Goal: Task Accomplishment & Management: Use online tool/utility

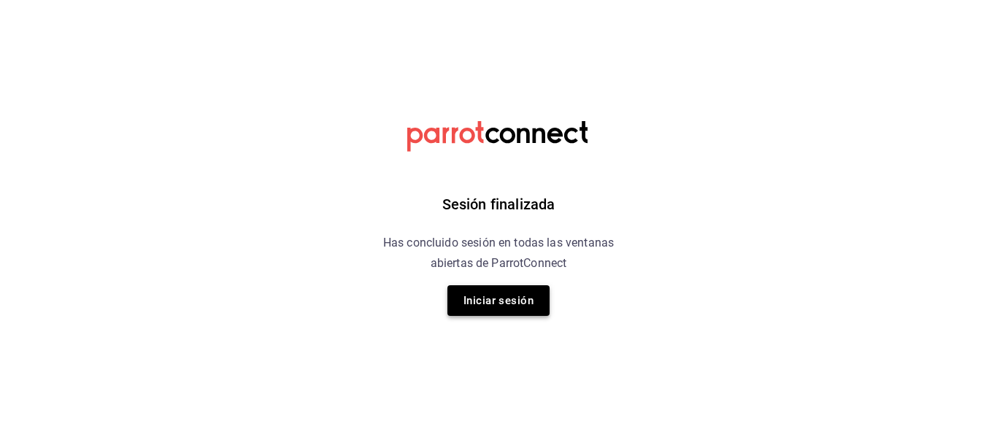
click at [525, 316] on button "Iniciar sesión" at bounding box center [499, 300] width 102 height 31
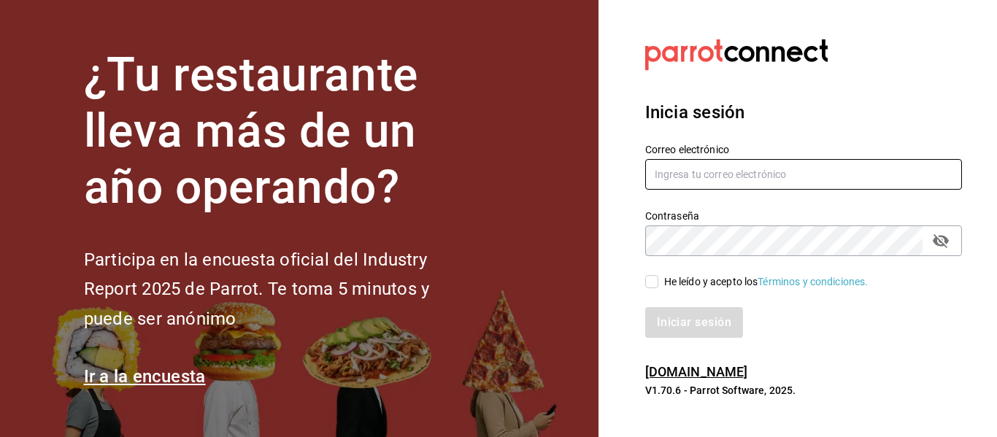
type input "[EMAIL_ADDRESS][DOMAIN_NAME]"
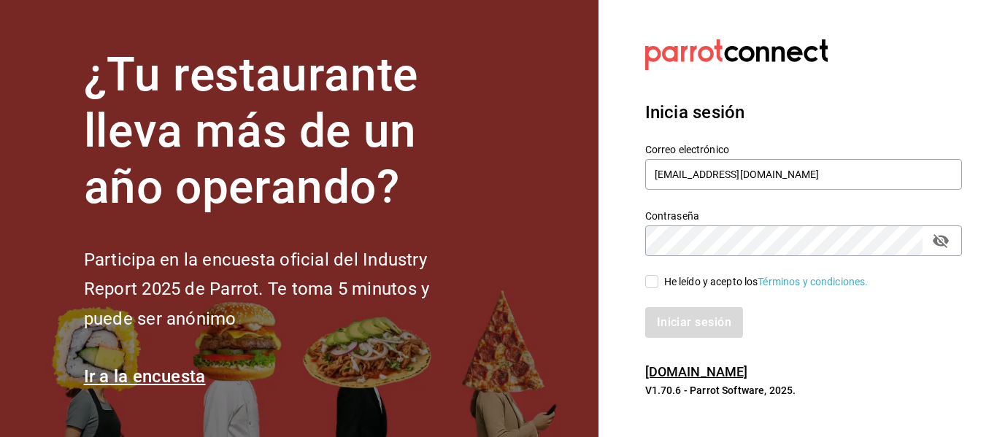
click at [649, 277] on input "He leído y acepto los Términos y condiciones." at bounding box center [651, 281] width 13 height 13
checkbox input "true"
click at [691, 322] on button "Iniciar sesión" at bounding box center [694, 322] width 99 height 31
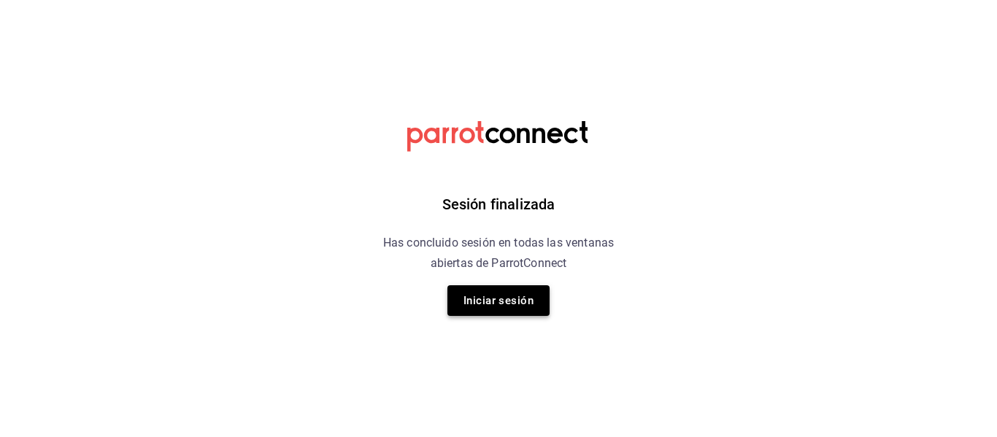
click at [534, 303] on button "Iniciar sesión" at bounding box center [499, 300] width 102 height 31
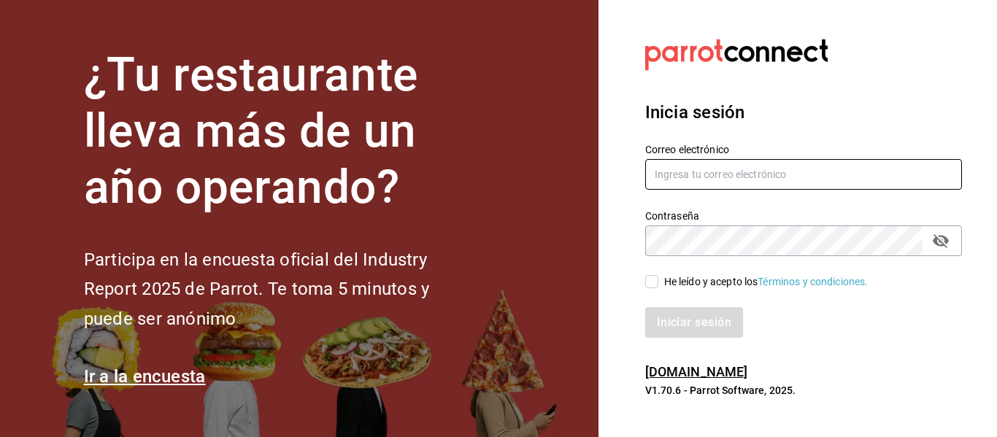
type input "mochomos.puebla@grupocosteno.com"
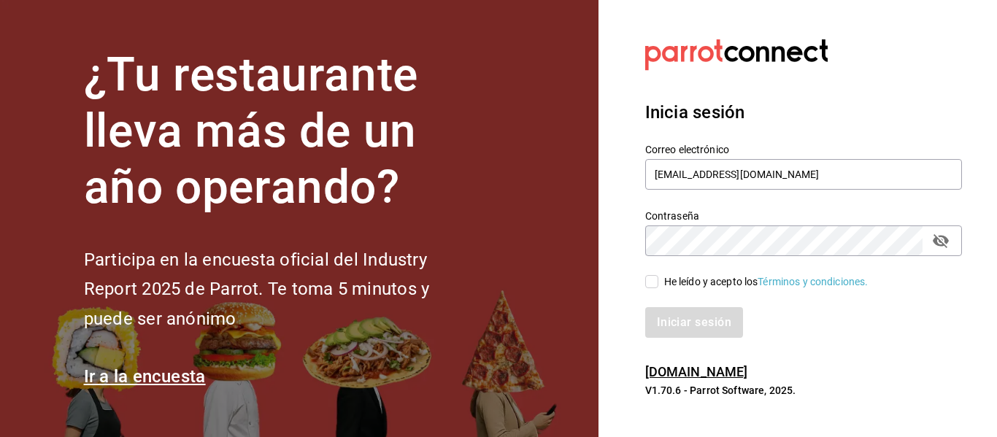
click at [646, 281] on input "He leído y acepto los Términos y condiciones." at bounding box center [651, 281] width 13 height 13
checkbox input "true"
click at [681, 329] on button "Iniciar sesión" at bounding box center [694, 322] width 99 height 31
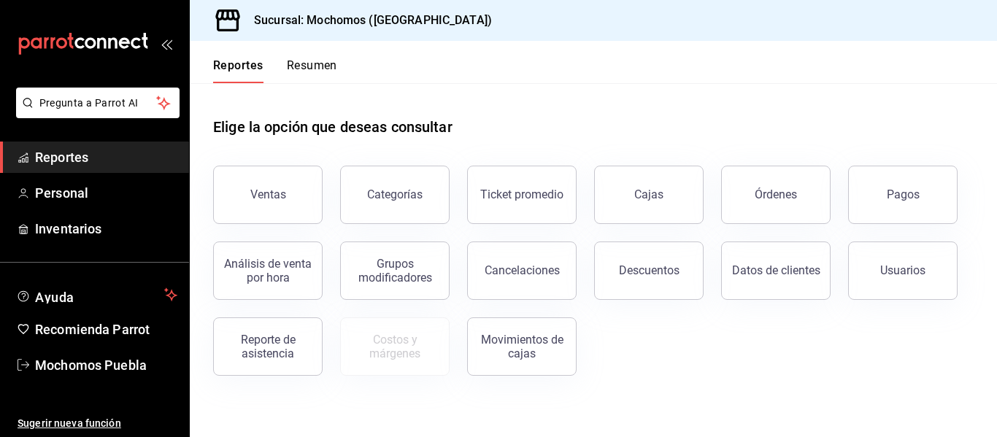
click at [66, 164] on span "Reportes" at bounding box center [106, 157] width 142 height 20
click at [748, 216] on button "Órdenes" at bounding box center [776, 195] width 110 height 58
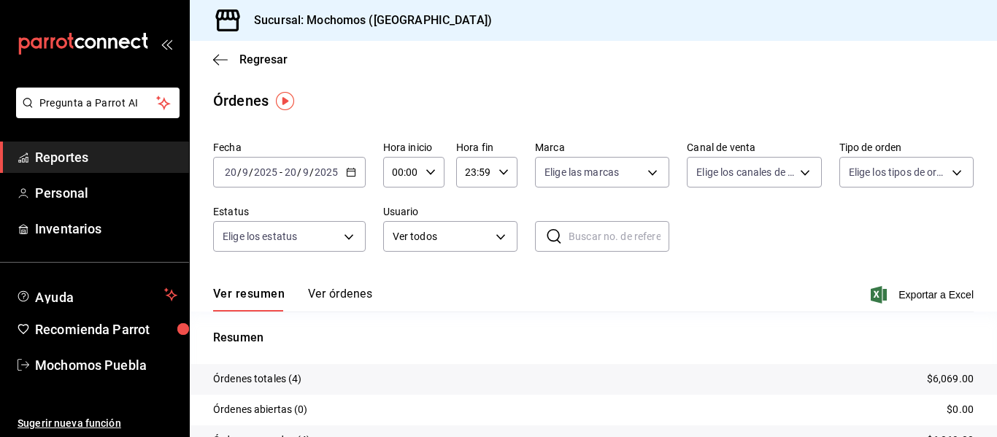
click at [350, 173] on icon "button" at bounding box center [351, 172] width 10 height 10
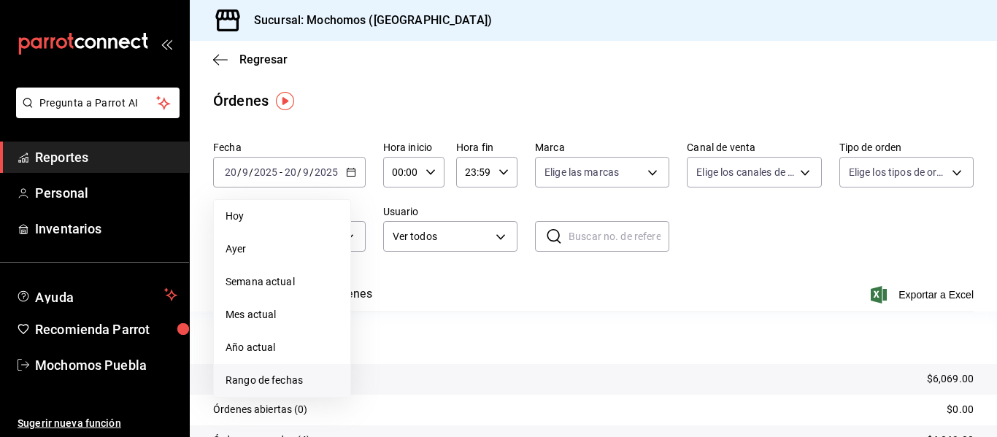
click at [247, 376] on span "Rango de fechas" at bounding box center [282, 380] width 113 height 15
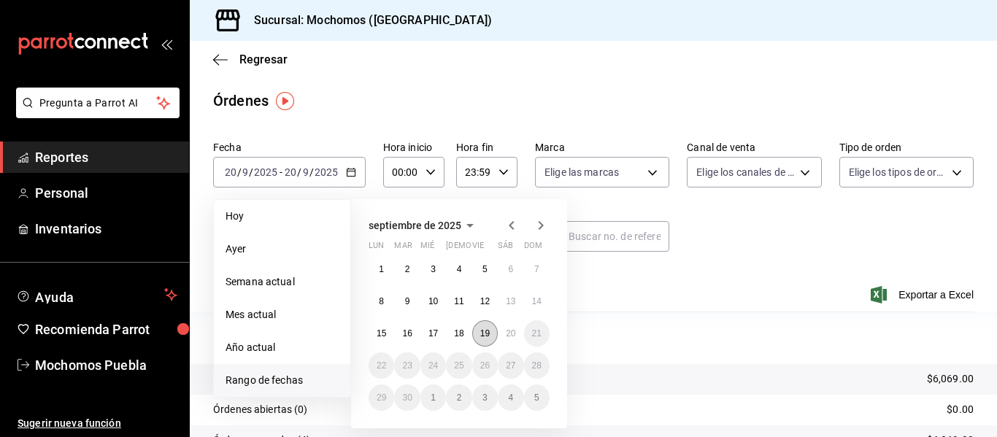
click at [483, 333] on abbr "19" at bounding box center [484, 334] width 9 height 10
click at [507, 333] on abbr "20" at bounding box center [510, 334] width 9 height 10
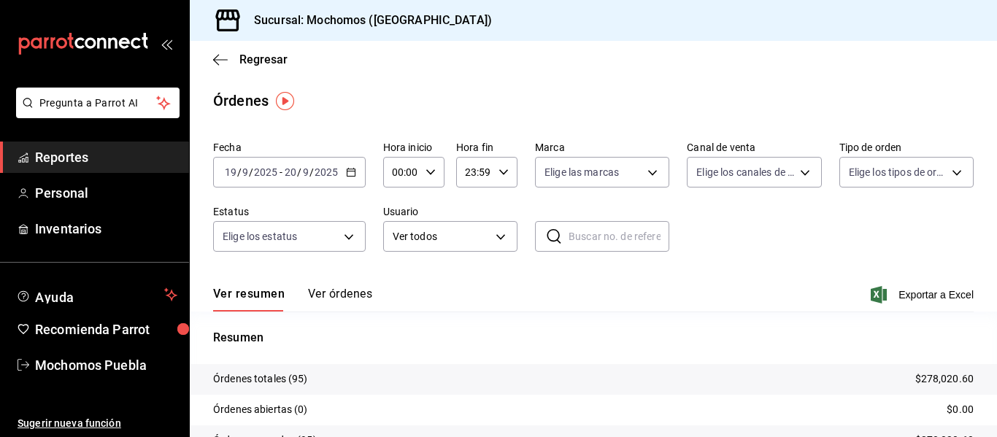
click at [427, 167] on icon "button" at bounding box center [431, 172] width 10 height 10
click at [396, 272] on span "04" at bounding box center [397, 275] width 7 height 12
type input "04:00"
click at [719, 230] on div at bounding box center [498, 218] width 997 height 437
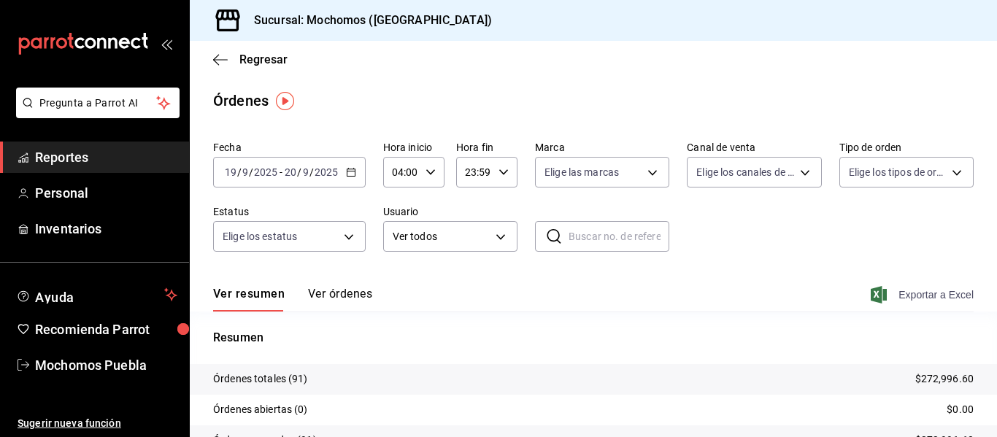
click at [910, 294] on span "Exportar a Excel" at bounding box center [924, 295] width 100 height 18
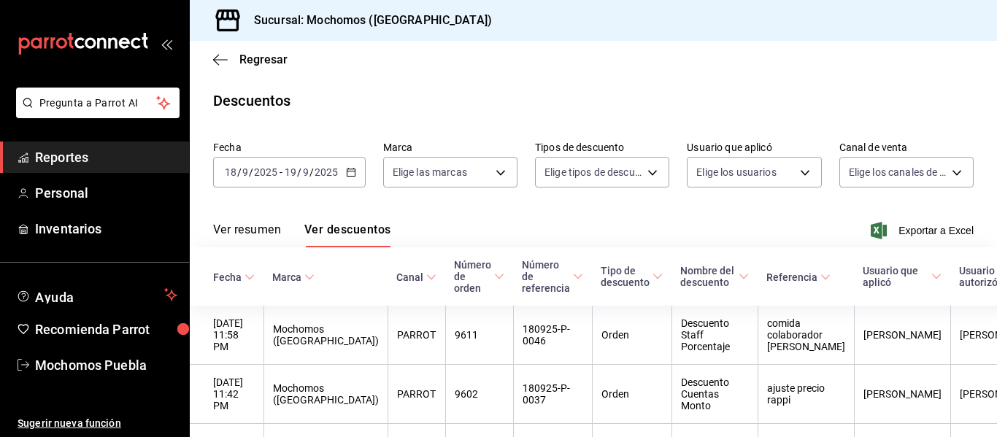
scroll to position [185, 0]
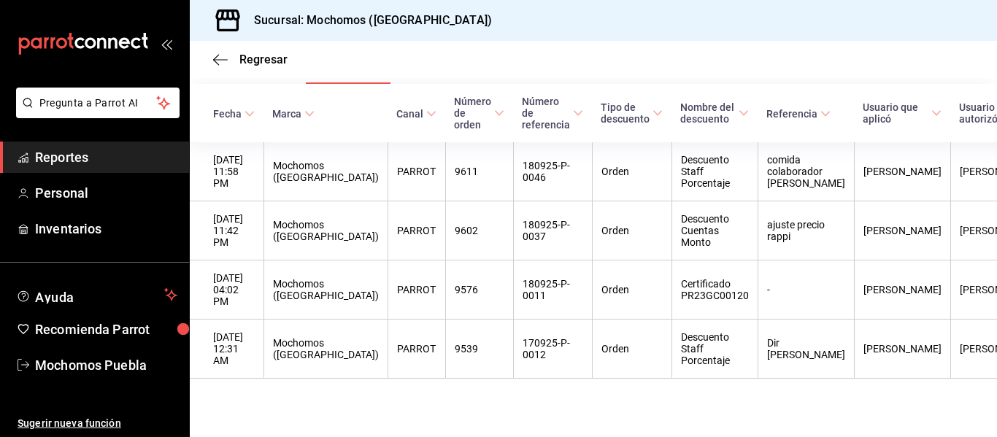
click at [115, 159] on span "Reportes" at bounding box center [106, 157] width 142 height 20
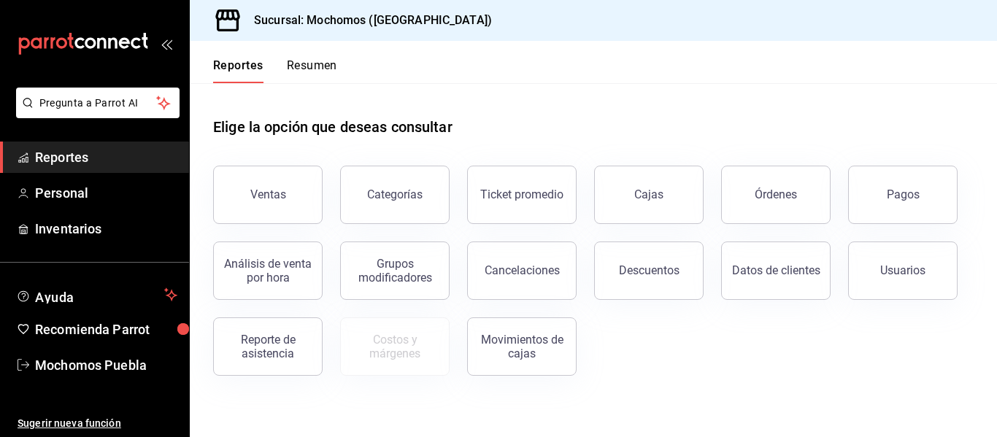
click at [73, 152] on span "Reportes" at bounding box center [106, 157] width 142 height 20
click at [269, 183] on button "Ventas" at bounding box center [268, 195] width 110 height 58
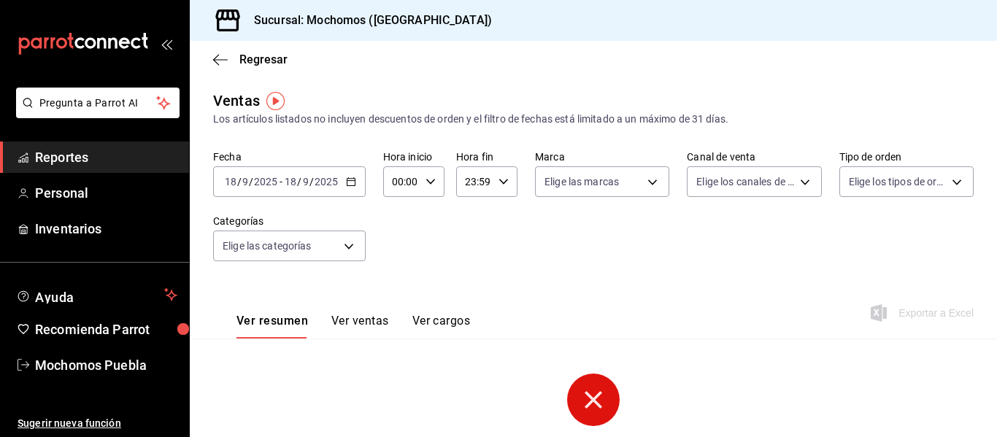
click at [350, 181] on \(Stroke\) "button" at bounding box center [351, 180] width 8 height 1
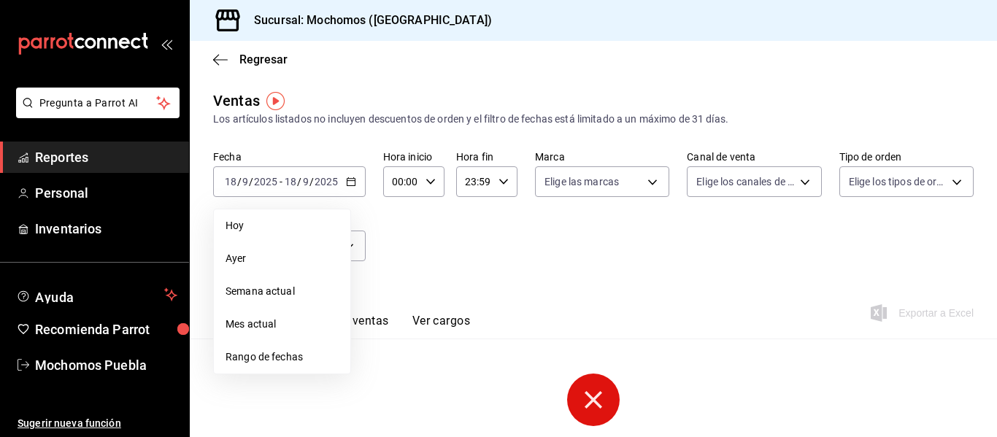
click at [278, 359] on span "Rango de fechas" at bounding box center [282, 357] width 113 height 15
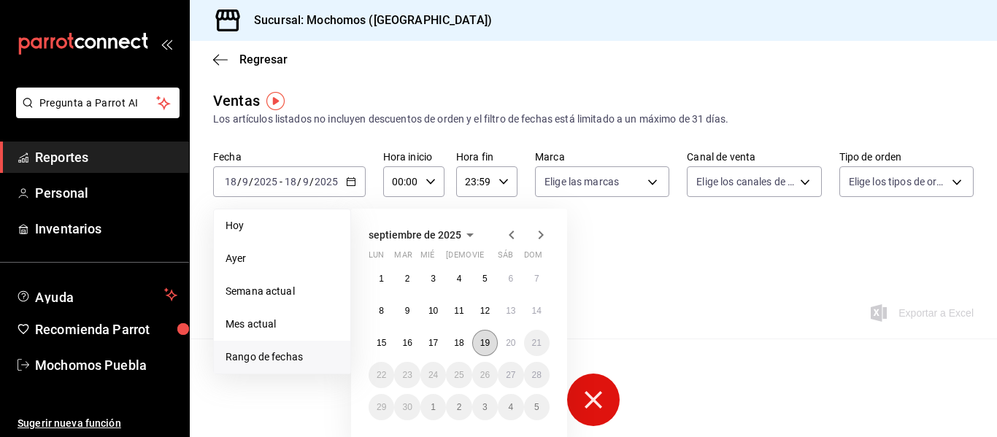
click at [481, 340] on abbr "19" at bounding box center [484, 343] width 9 height 10
click at [512, 341] on abbr "20" at bounding box center [510, 343] width 9 height 10
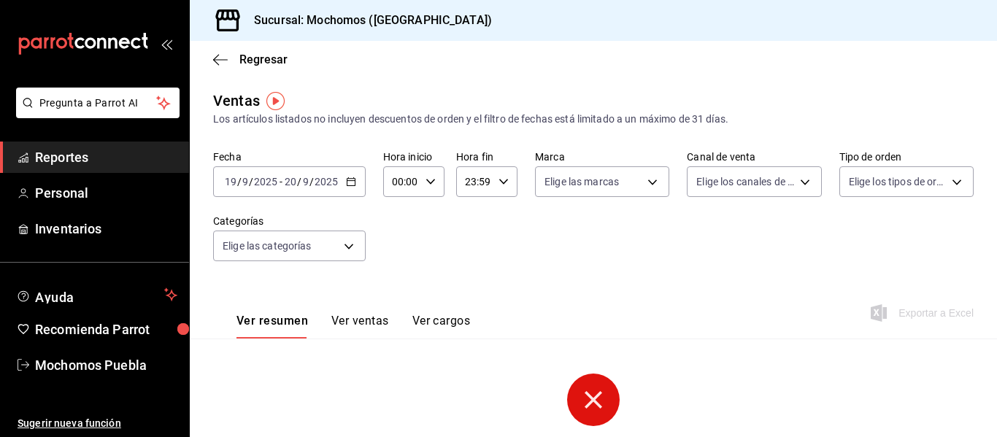
click at [430, 180] on icon "button" at bounding box center [431, 182] width 10 height 10
click at [396, 245] on span "04" at bounding box center [397, 243] width 7 height 12
type input "04:00"
click at [506, 245] on div at bounding box center [498, 218] width 997 height 437
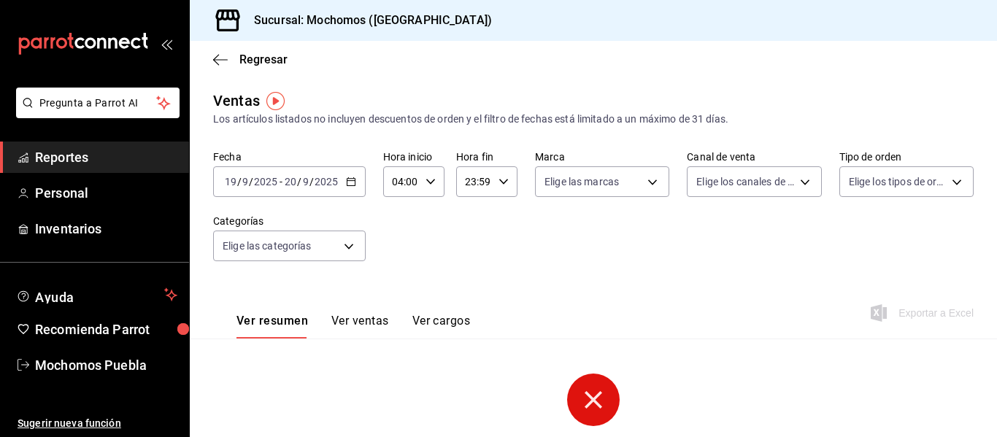
click at [585, 396] on icon at bounding box center [594, 400] width 18 height 18
click at [588, 399] on icon at bounding box center [594, 400] width 18 height 18
click at [702, 313] on div "Ver resumen Ver ventas Ver cargos Exportar a Excel" at bounding box center [594, 309] width 808 height 60
click at [96, 154] on span "Reportes" at bounding box center [106, 157] width 142 height 20
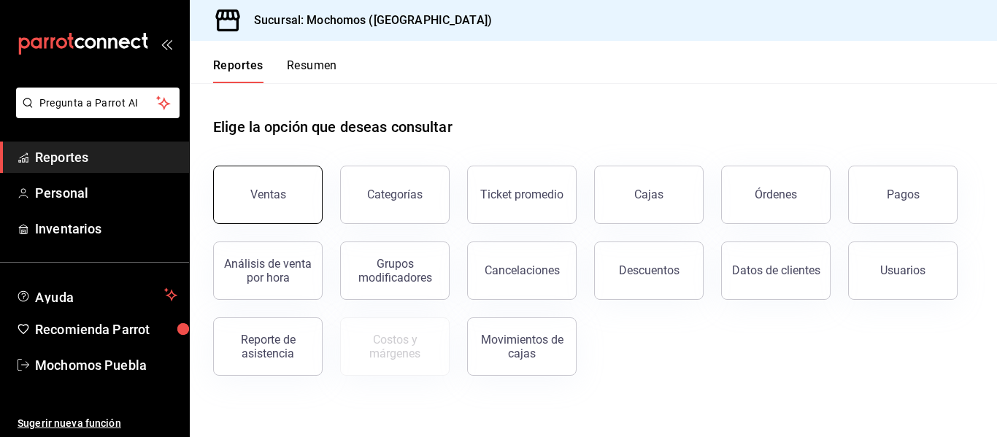
click at [242, 191] on button "Ventas" at bounding box center [268, 195] width 110 height 58
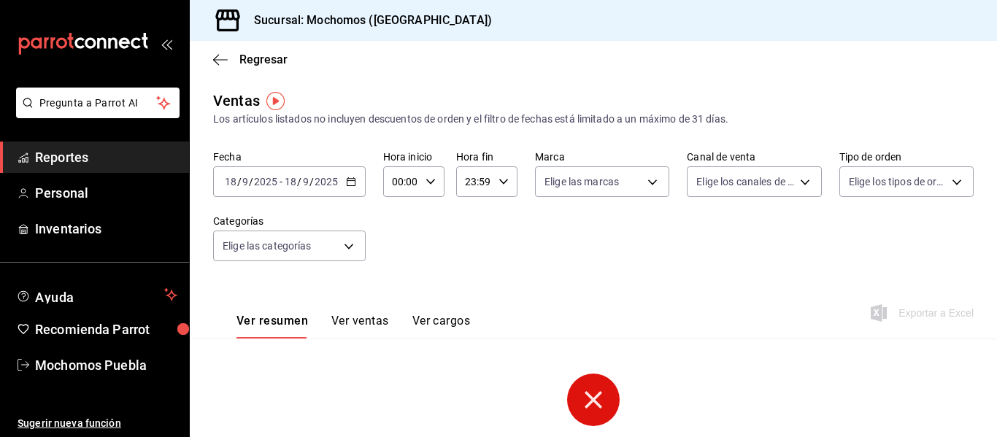
click at [347, 185] on \(Stroke\) "button" at bounding box center [351, 182] width 9 height 8
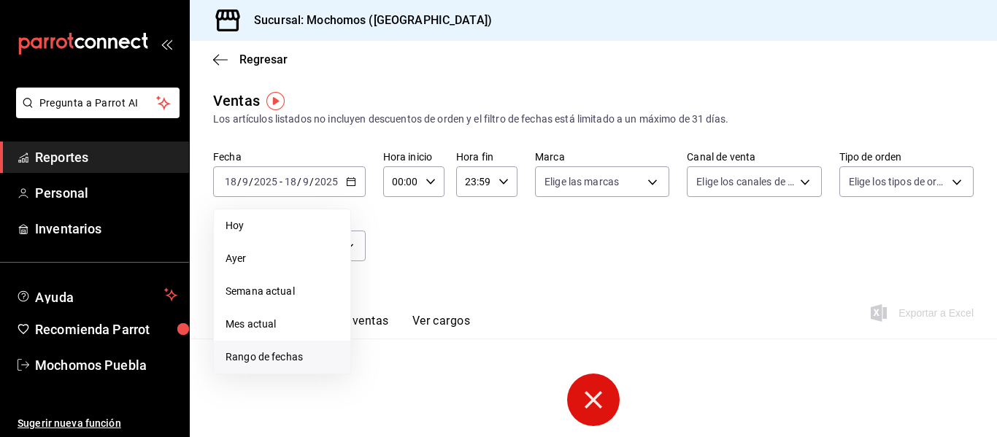
click at [294, 352] on span "Rango de fechas" at bounding box center [282, 357] width 113 height 15
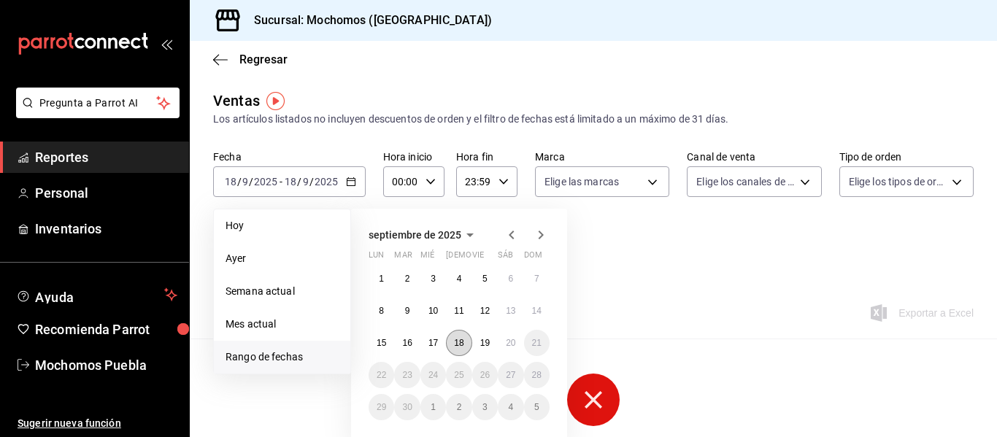
click at [463, 339] on abbr "18" at bounding box center [458, 343] width 9 height 10
click at [485, 341] on abbr "19" at bounding box center [484, 343] width 9 height 10
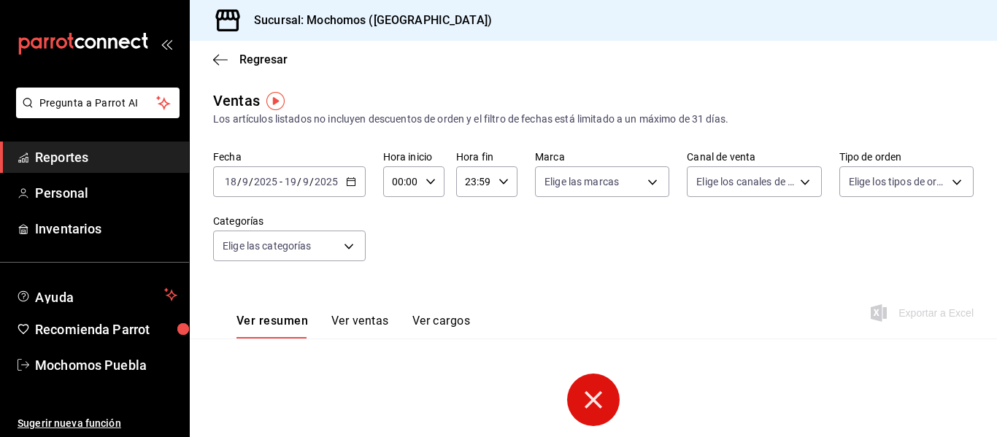
click at [429, 180] on icon "button" at bounding box center [431, 182] width 10 height 10
click at [398, 277] on span "04" at bounding box center [397, 280] width 7 height 12
type input "04:00"
click at [113, 156] on div at bounding box center [498, 218] width 997 height 437
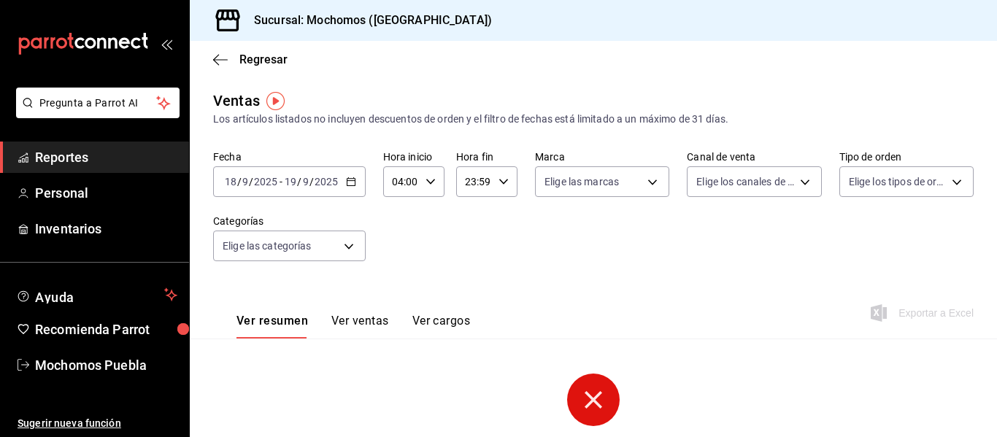
click at [113, 156] on span "Reportes" at bounding box center [106, 157] width 142 height 20
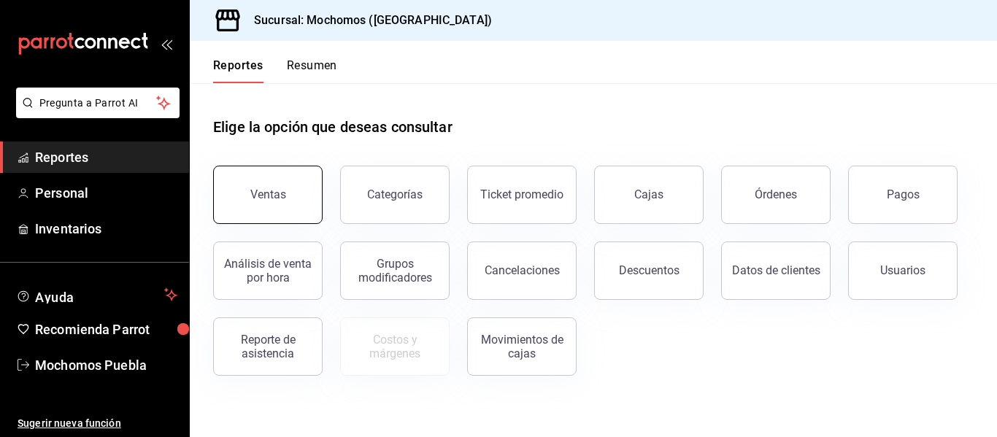
click at [251, 193] on div "Ventas" at bounding box center [268, 195] width 36 height 14
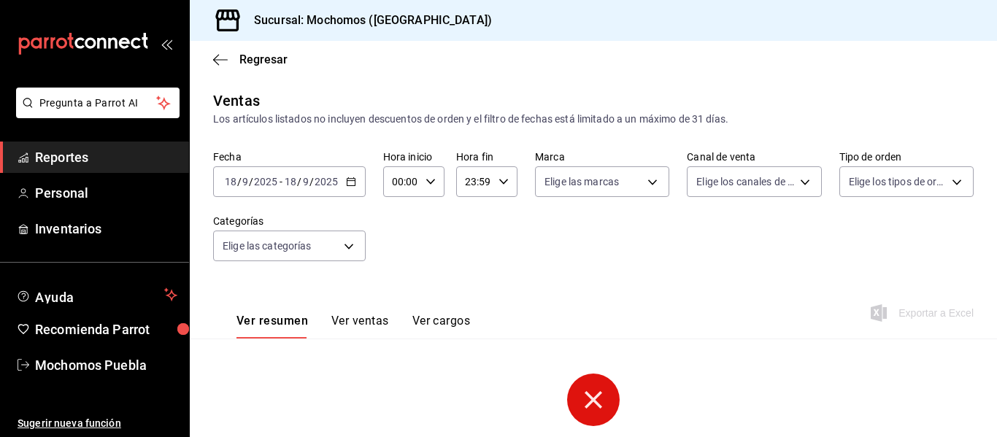
scroll to position [129, 0]
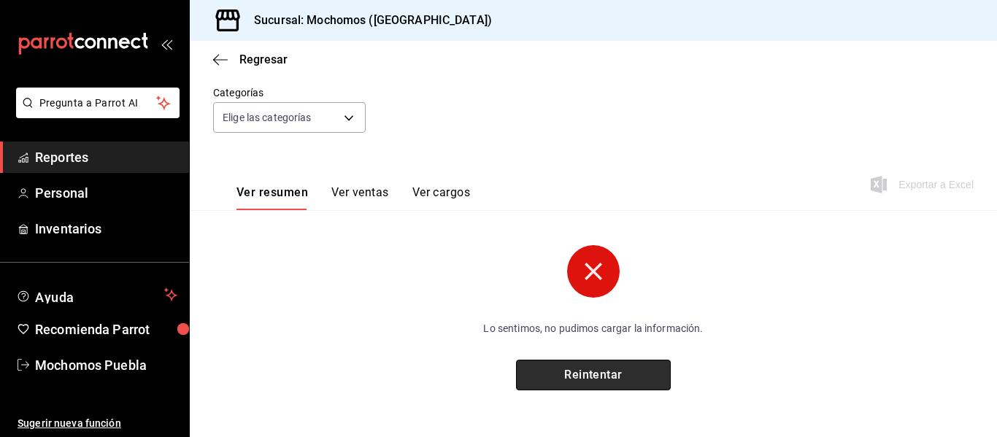
click at [622, 380] on button "Reintentar" at bounding box center [593, 375] width 155 height 31
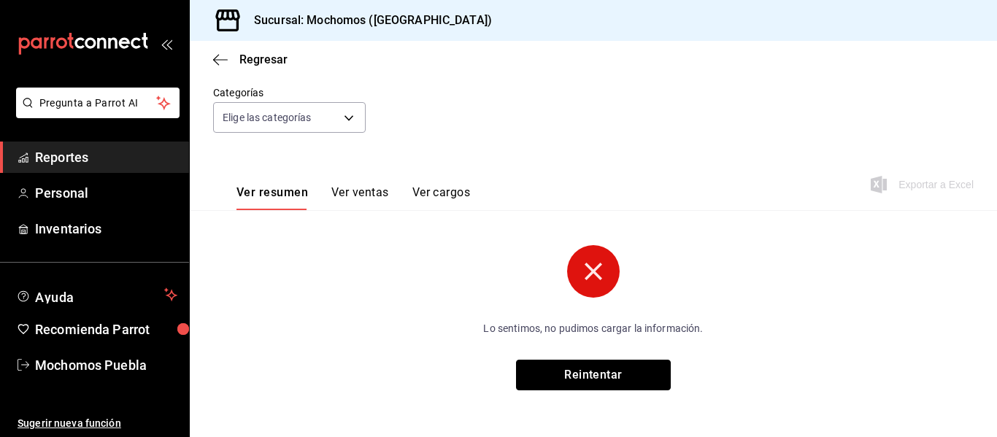
click at [622, 380] on button "Reintentar" at bounding box center [593, 375] width 155 height 31
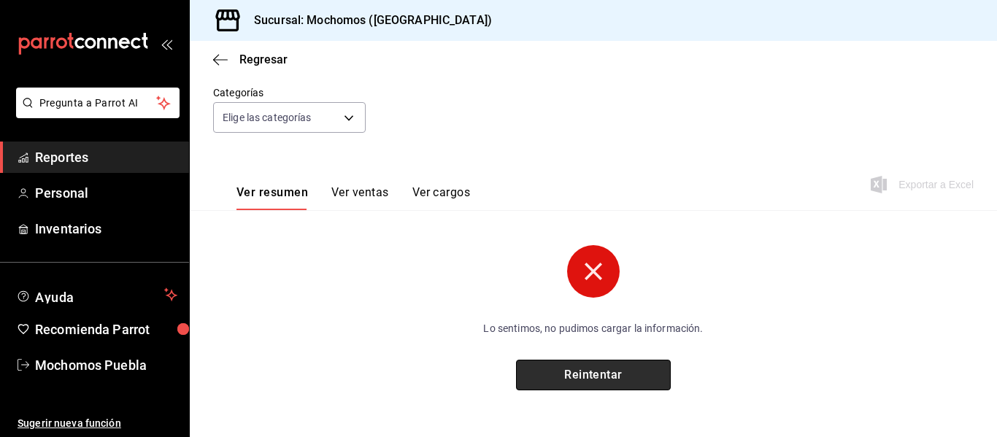
click at [624, 380] on button "Reintentar" at bounding box center [593, 375] width 155 height 31
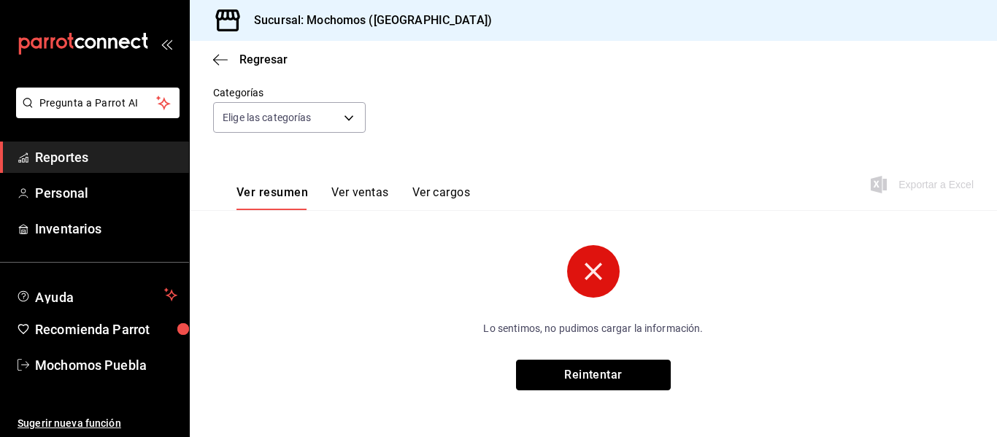
click at [624, 380] on button "Reintentar" at bounding box center [593, 375] width 155 height 31
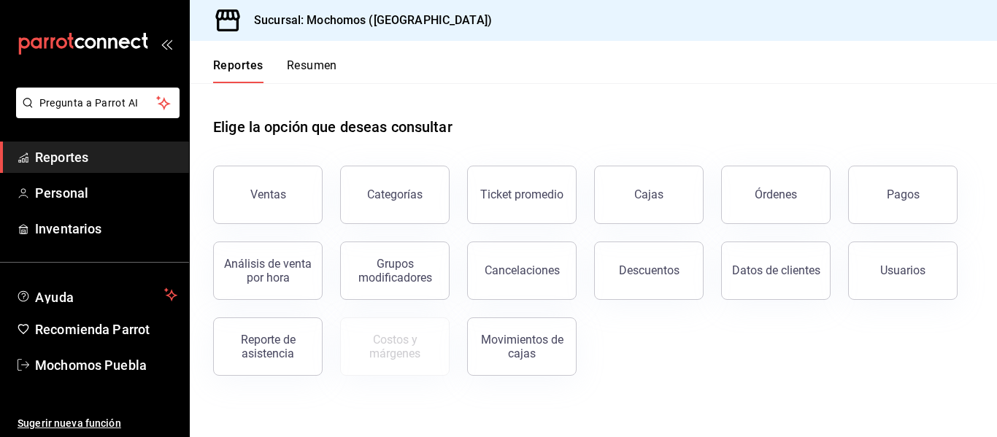
click at [85, 153] on span "Reportes" at bounding box center [106, 157] width 142 height 20
click at [264, 186] on button "Ventas" at bounding box center [268, 195] width 110 height 58
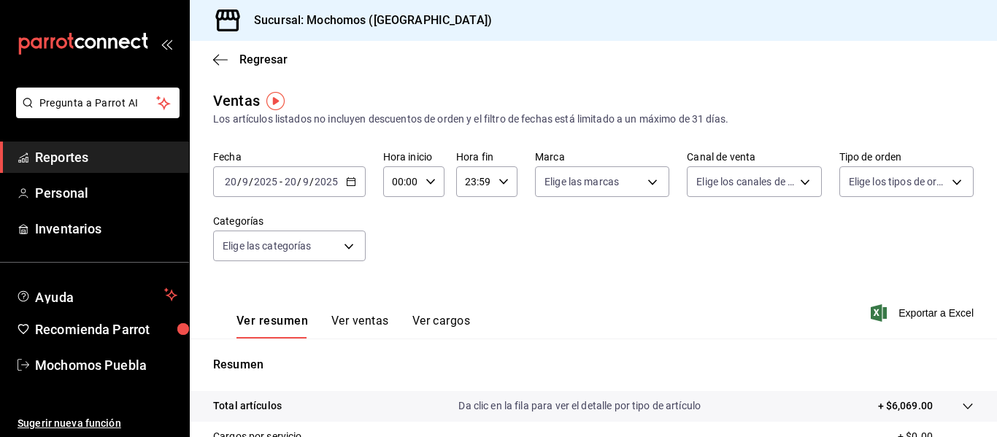
click at [264, 186] on input "2025" at bounding box center [265, 182] width 25 height 12
click at [348, 181] on \(Stroke\) "button" at bounding box center [351, 180] width 8 height 1
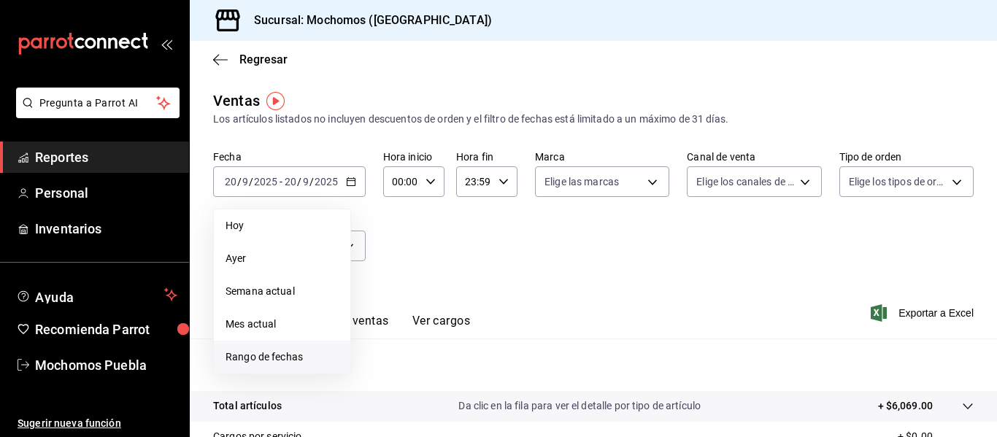
click at [253, 354] on span "Rango de fechas" at bounding box center [282, 357] width 113 height 15
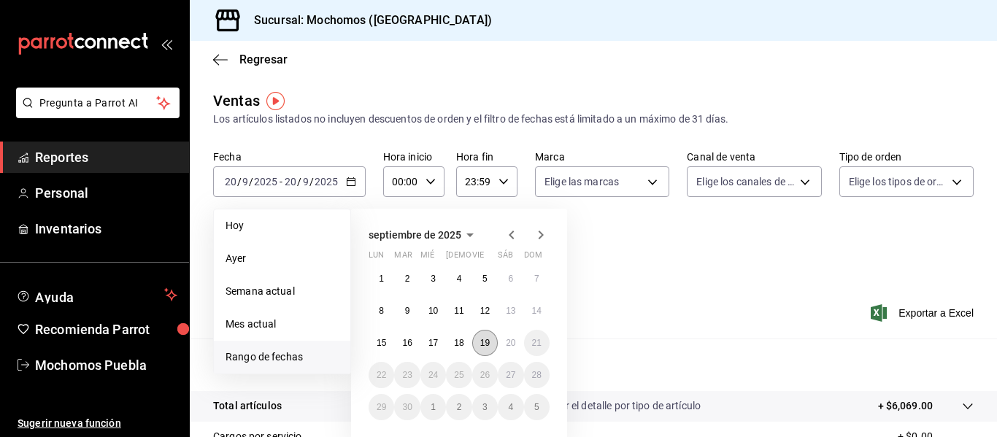
click at [480, 348] on abbr "19" at bounding box center [484, 343] width 9 height 10
click at [513, 348] on abbr "20" at bounding box center [510, 343] width 9 height 10
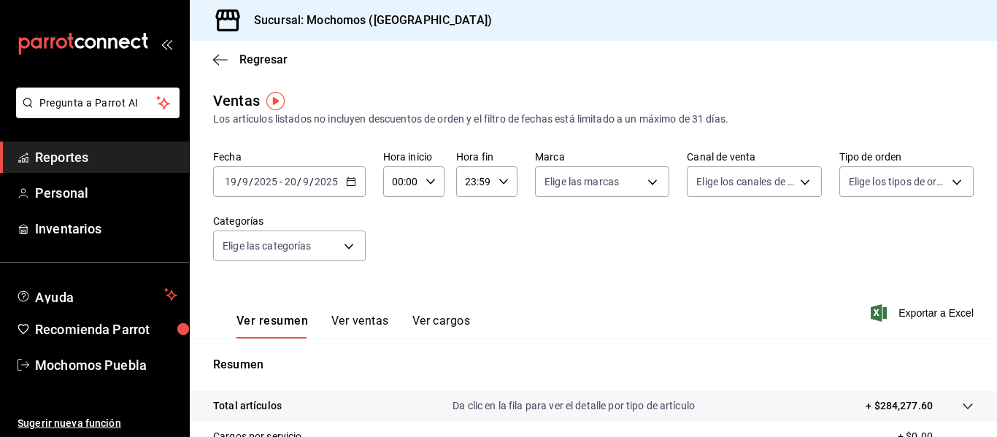
click at [428, 180] on icon "button" at bounding box center [431, 182] width 10 height 10
click at [399, 269] on span "04" at bounding box center [397, 266] width 7 height 12
type input "04:00"
click at [546, 267] on div at bounding box center [498, 218] width 997 height 437
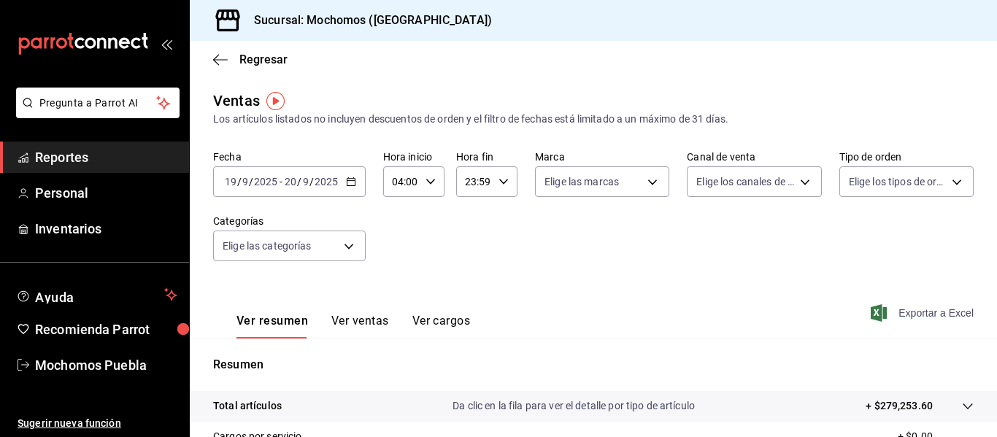
click at [917, 311] on span "Exportar a Excel" at bounding box center [924, 313] width 100 height 18
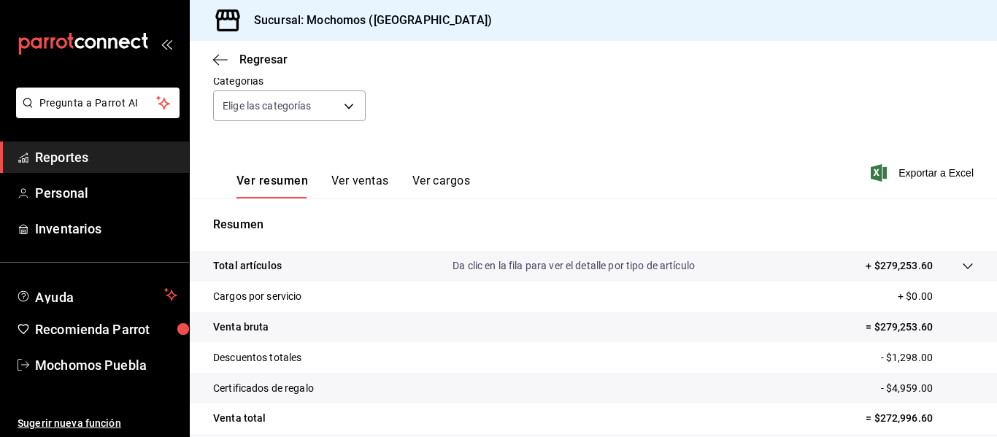
scroll to position [139, 0]
click at [73, 161] on span "Reportes" at bounding box center [106, 157] width 142 height 20
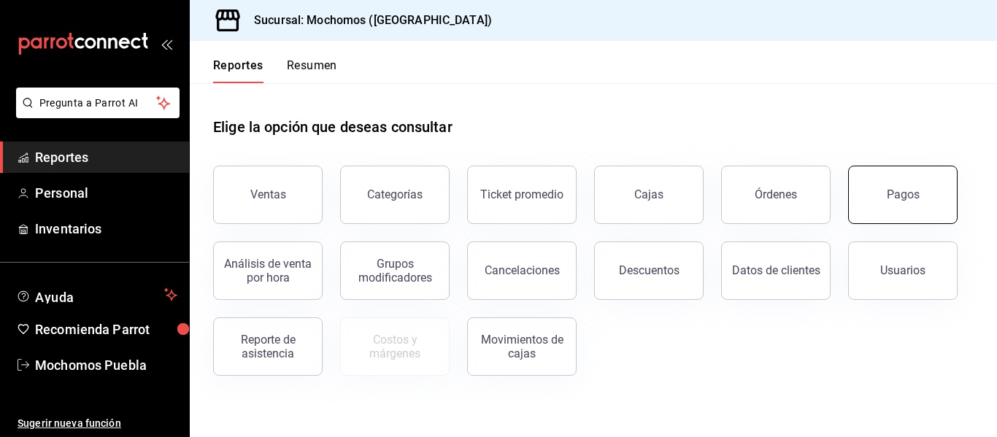
click at [923, 178] on button "Pagos" at bounding box center [903, 195] width 110 height 58
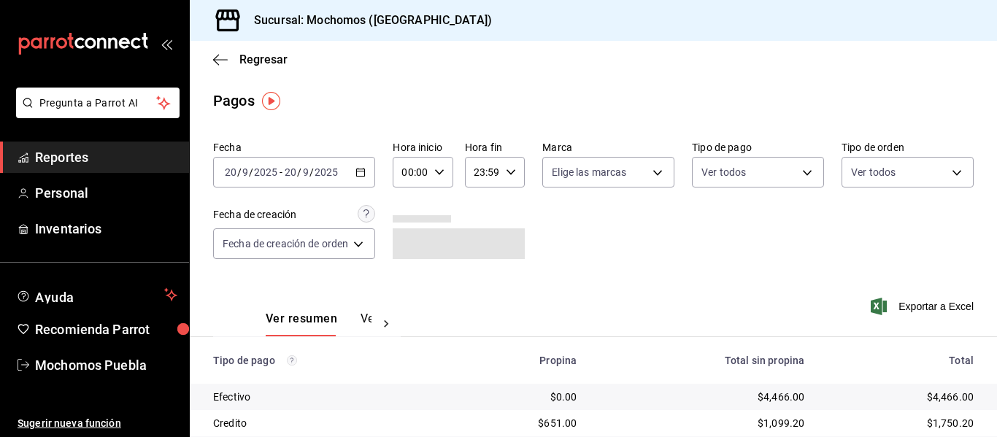
click at [362, 171] on icon "button" at bounding box center [361, 172] width 10 height 10
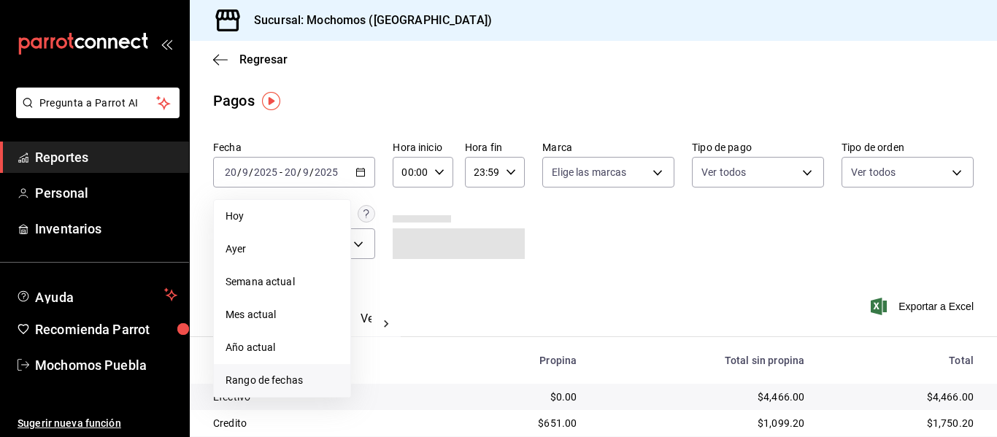
click at [284, 380] on span "Rango de fechas" at bounding box center [282, 380] width 113 height 15
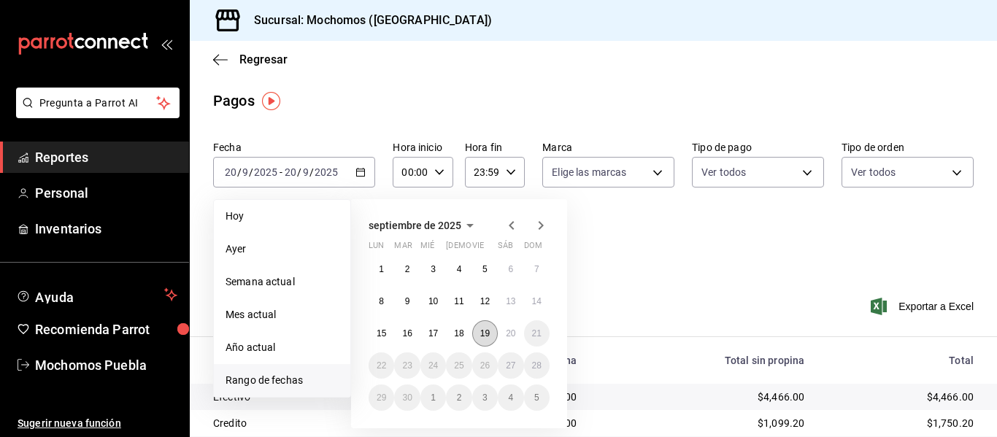
click at [482, 336] on abbr "19" at bounding box center [484, 334] width 9 height 10
click at [507, 339] on button "20" at bounding box center [511, 334] width 26 height 26
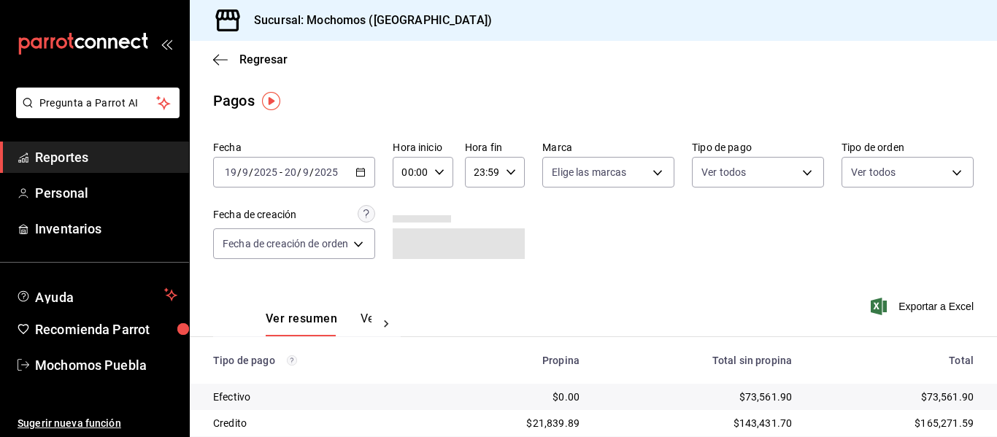
click at [437, 171] on icon "button" at bounding box center [439, 172] width 10 height 10
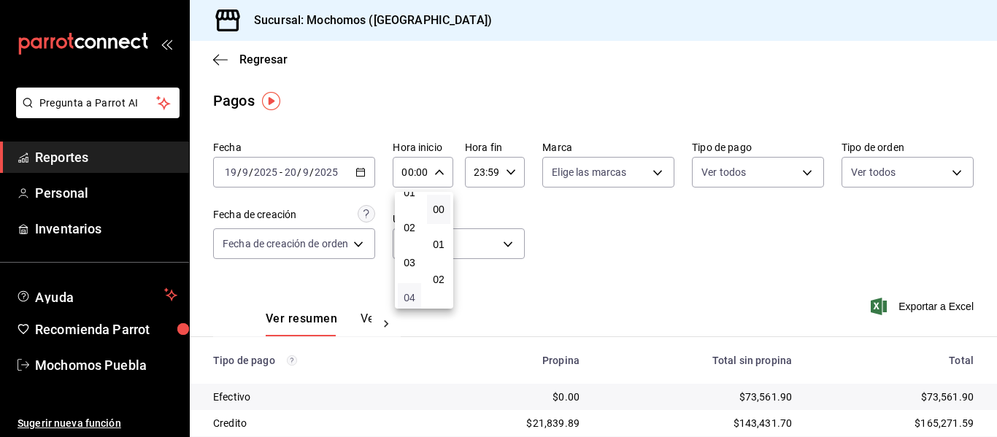
click at [408, 295] on span "04" at bounding box center [410, 298] width 6 height 12
type input "04:00"
click at [759, 229] on div at bounding box center [498, 218] width 997 height 437
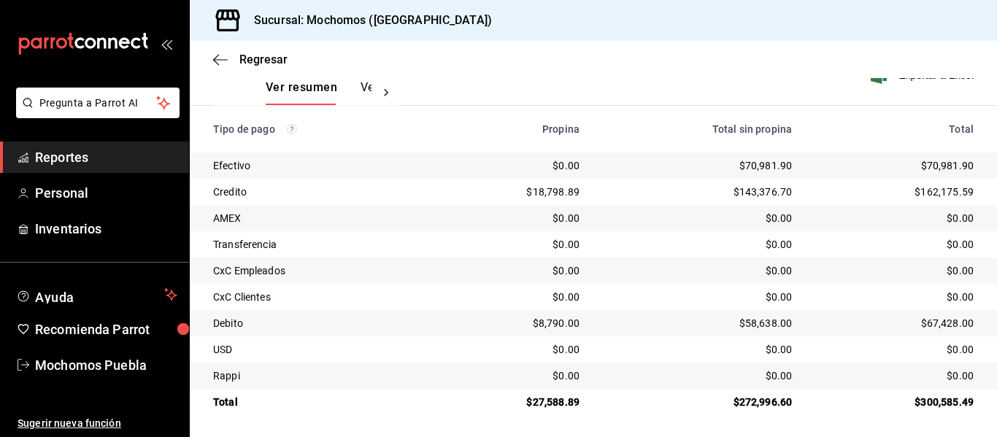
scroll to position [234, 0]
click at [101, 155] on span "Reportes" at bounding box center [106, 157] width 142 height 20
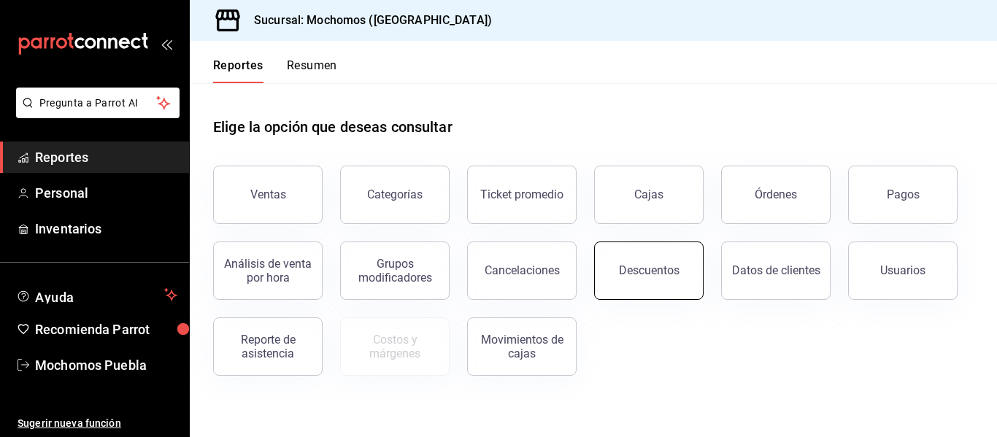
click at [648, 275] on div "Descuentos" at bounding box center [649, 271] width 61 height 14
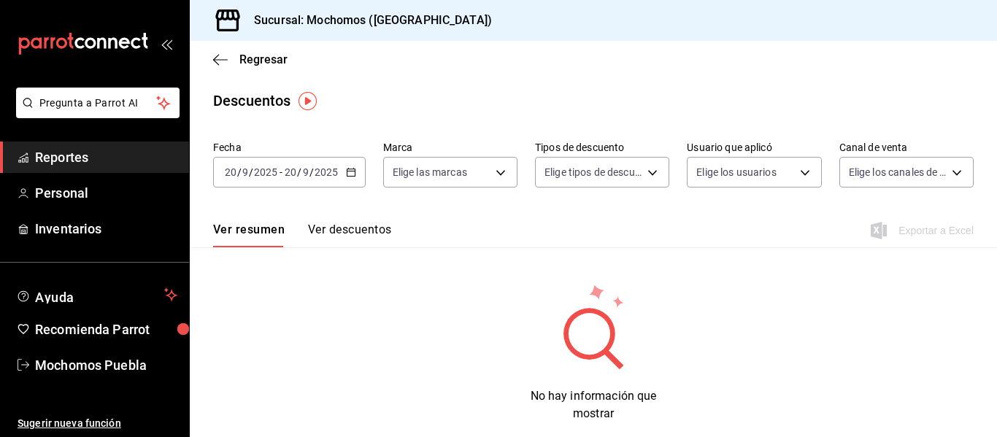
click at [354, 169] on \(Stroke\) "button" at bounding box center [351, 173] width 9 height 8
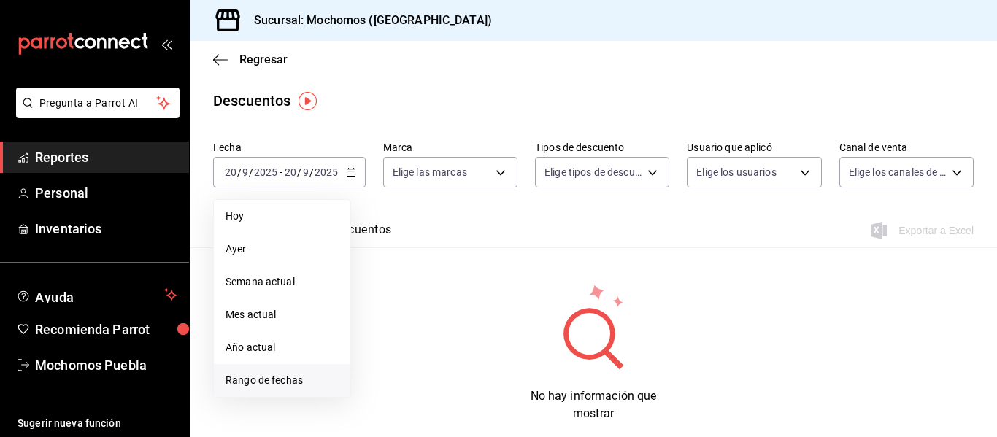
click at [285, 378] on span "Rango de fechas" at bounding box center [282, 380] width 113 height 15
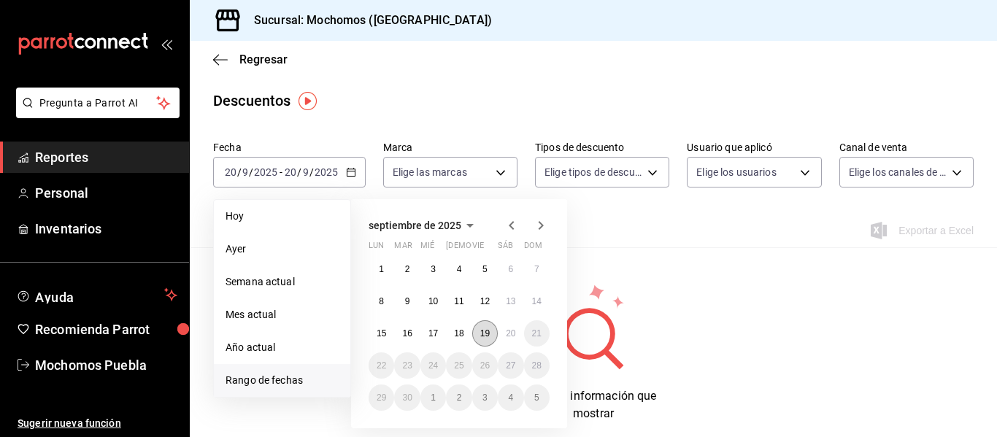
click at [487, 329] on abbr "19" at bounding box center [484, 334] width 9 height 10
click at [504, 329] on button "20" at bounding box center [511, 334] width 26 height 26
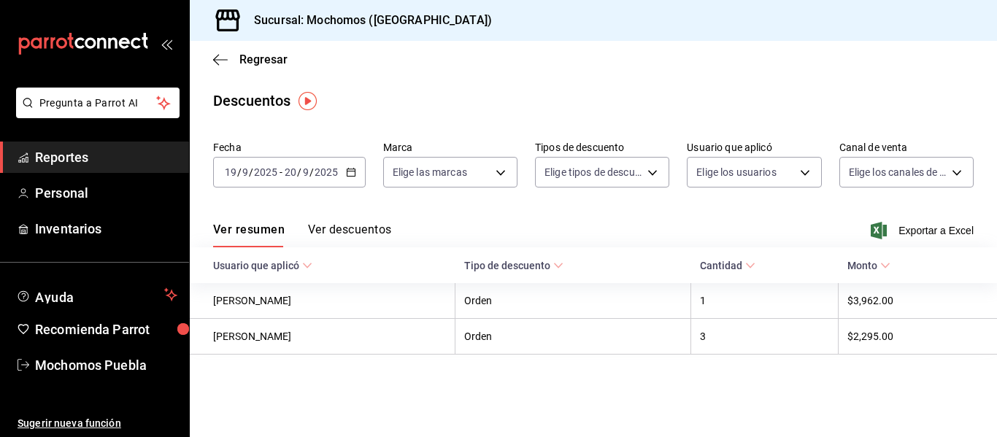
click at [364, 227] on button "Ver descuentos" at bounding box center [349, 235] width 83 height 25
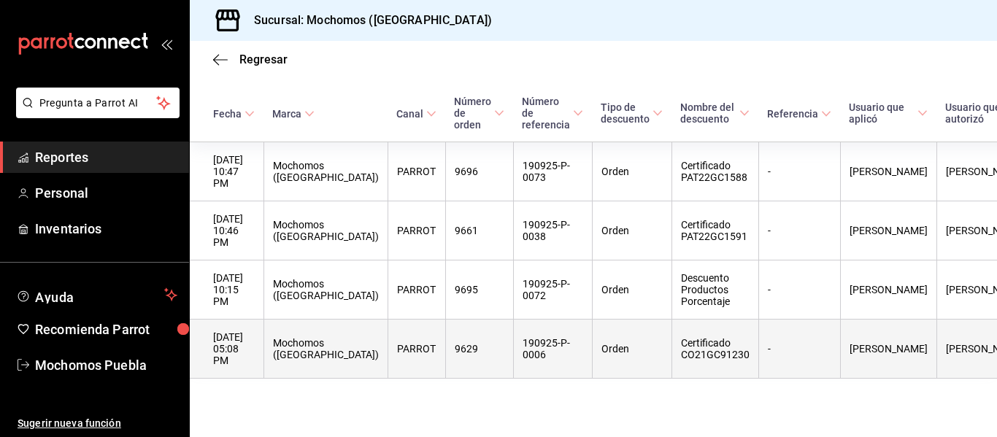
scroll to position [222, 0]
